Goal: Task Accomplishment & Management: Use online tool/utility

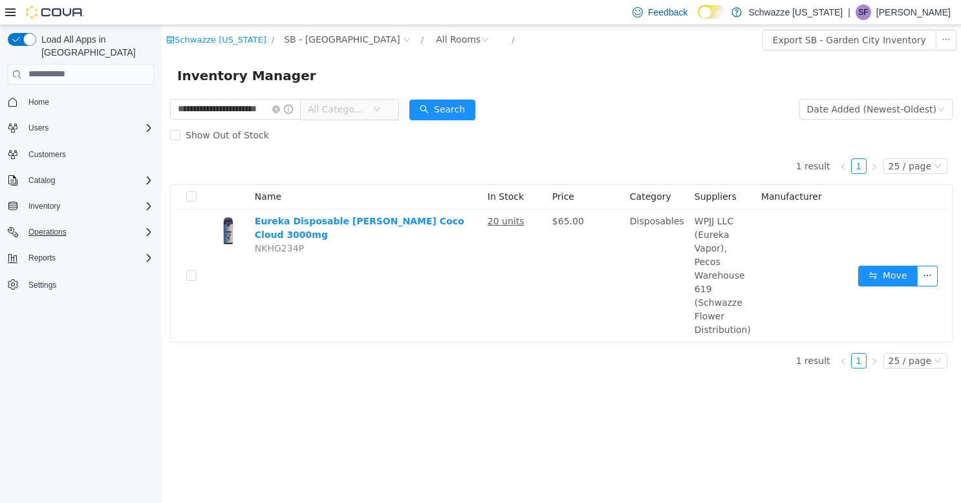
click at [81, 224] on div "Operations" at bounding box center [88, 232] width 131 height 16
click at [61, 245] on span "Cash Management" at bounding box center [55, 250] width 65 height 10
